Goal: Task Accomplishment & Management: Manage account settings

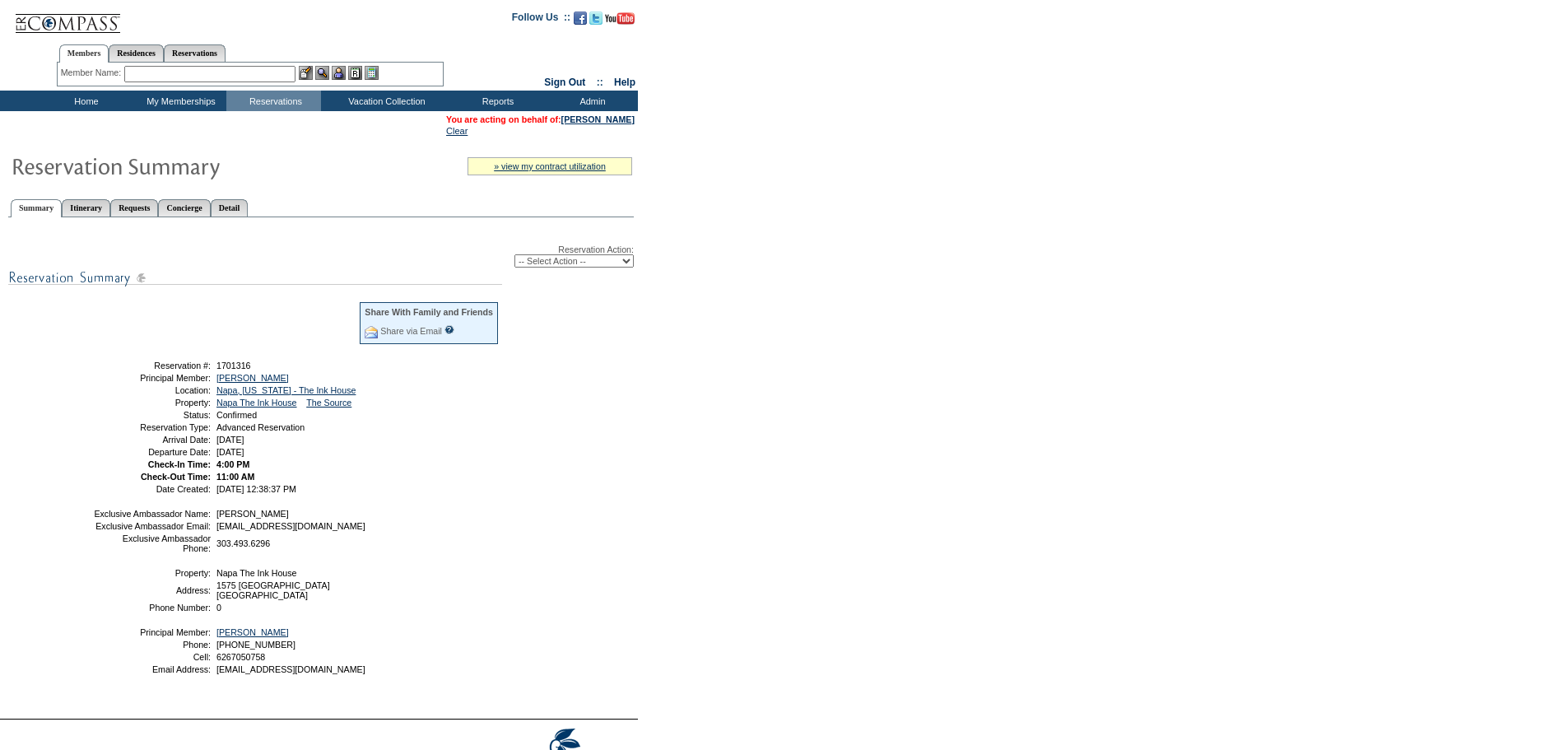
click at [555, 274] on div "Reservation Action: -- Select Action -- Modify Reservation Dates Modify Reserva…" at bounding box center [321, 466] width 625 height 480
click at [560, 268] on select "-- Select Action -- Modify Reservation Dates Modify Reservation Cost Modify Occ…" at bounding box center [574, 260] width 120 height 13
select select "ChangeDates"
click at [514, 258] on select "-- Select Action -- Modify Reservation Dates Modify Reservation Cost Modify Occ…" at bounding box center [574, 260] width 120 height 13
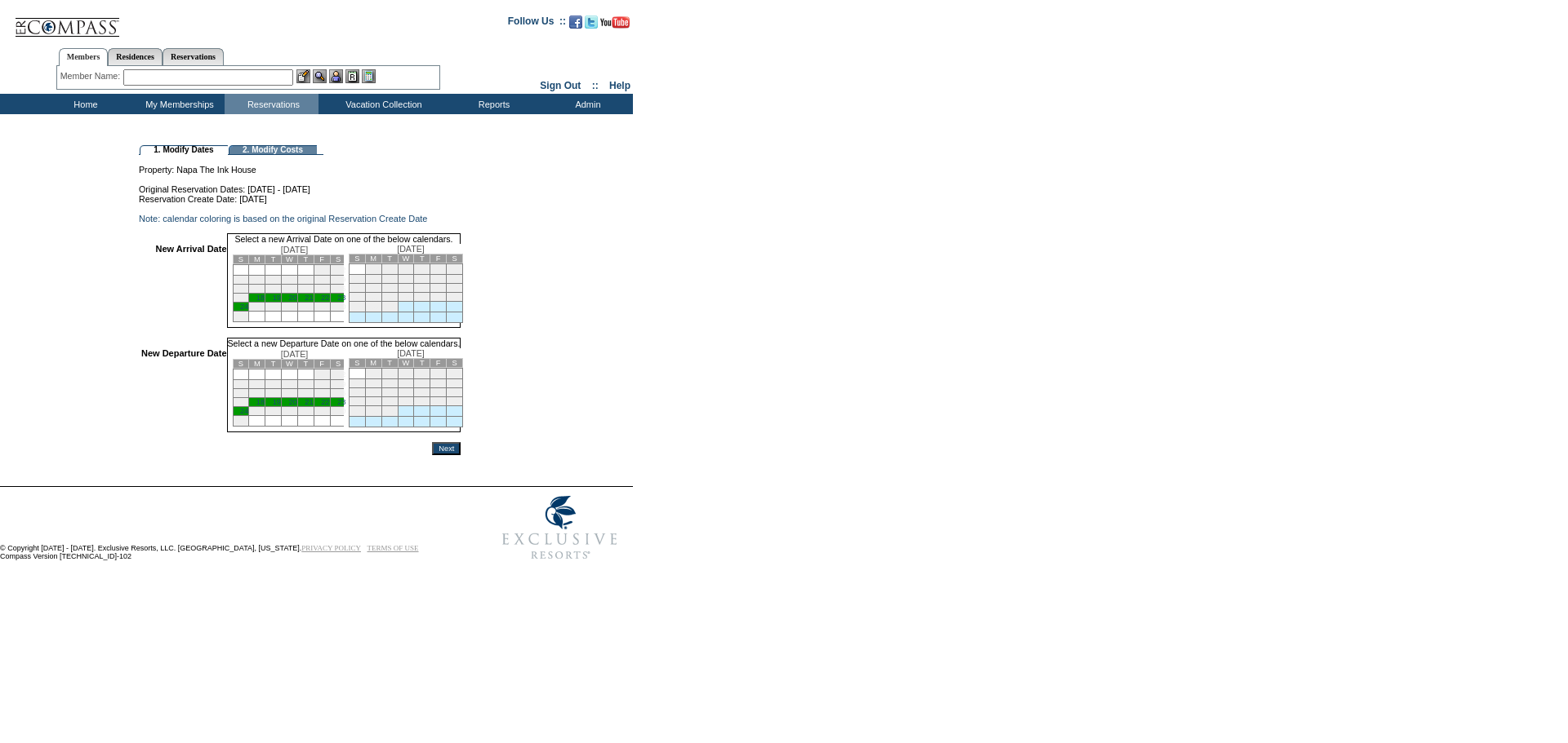
click at [297, 302] on link "20" at bounding box center [293, 298] width 9 height 9
click at [248, 415] on link "24" at bounding box center [244, 412] width 9 height 9
